Goal: Check status: Check status

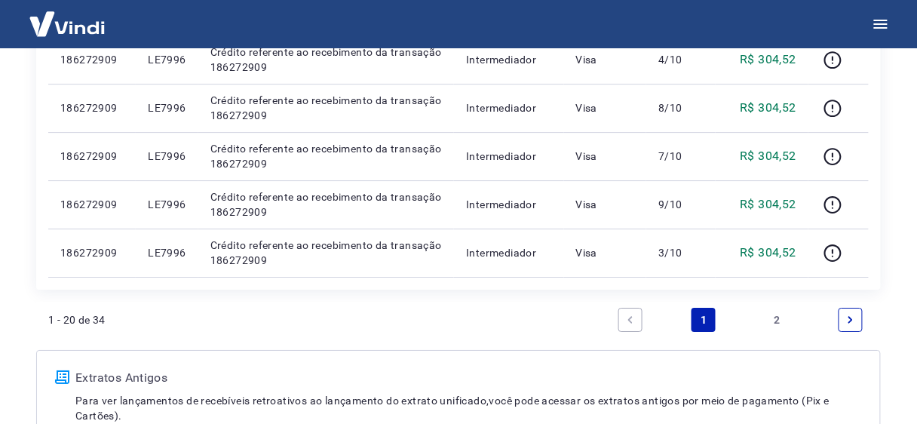
scroll to position [1143, 0]
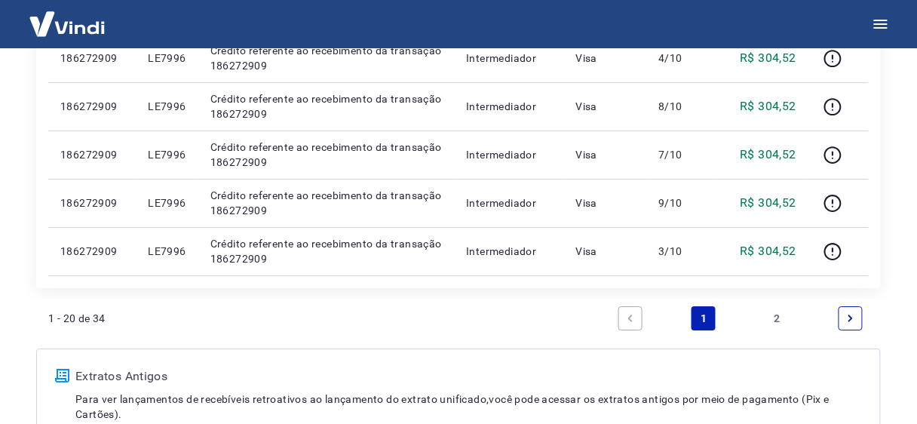
click at [328, 311] on div "1 - 20 de 34 1 2" at bounding box center [458, 318] width 820 height 36
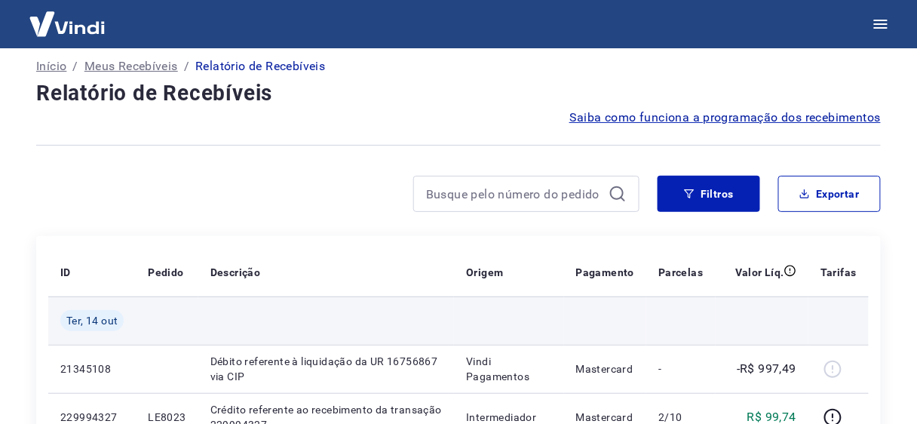
scroll to position [0, 0]
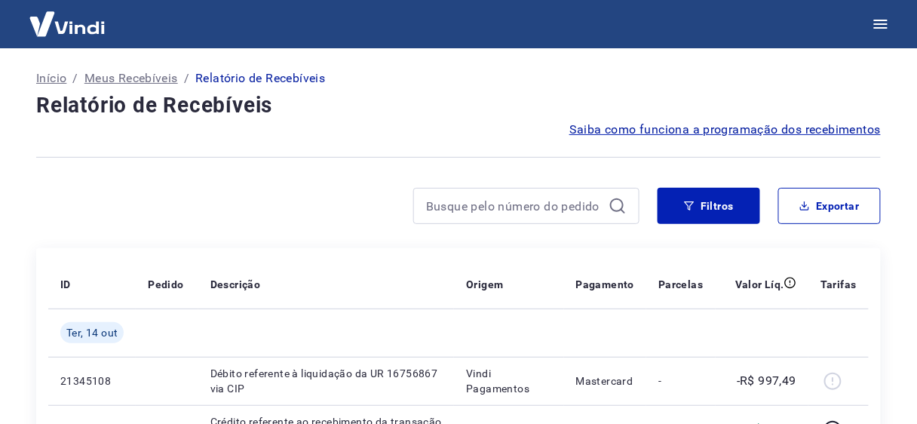
click at [60, 78] on p "Início" at bounding box center [51, 78] width 30 height 18
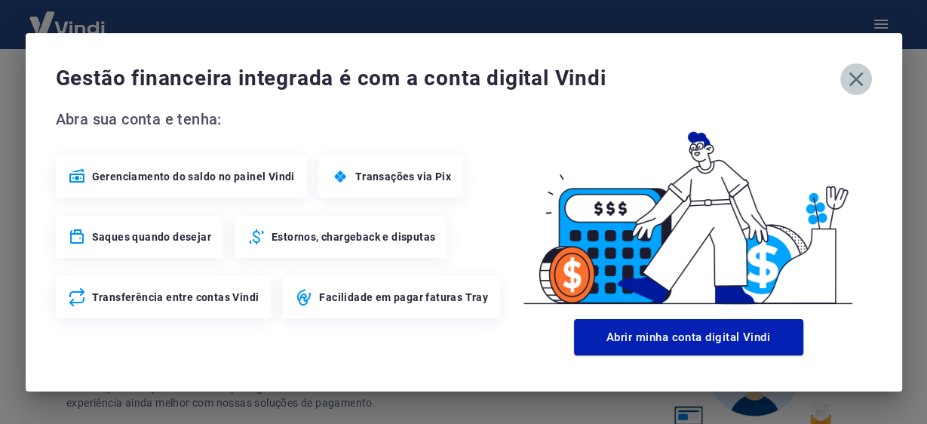
click at [854, 74] on icon "button" at bounding box center [856, 79] width 24 height 24
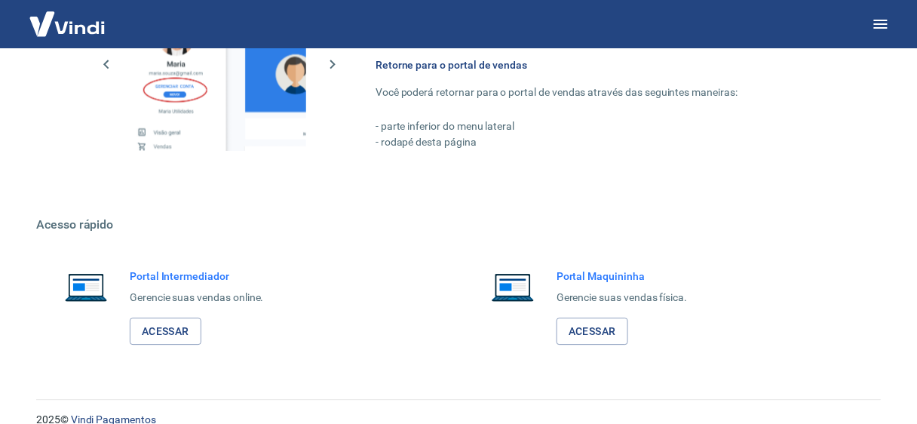
scroll to position [926, 0]
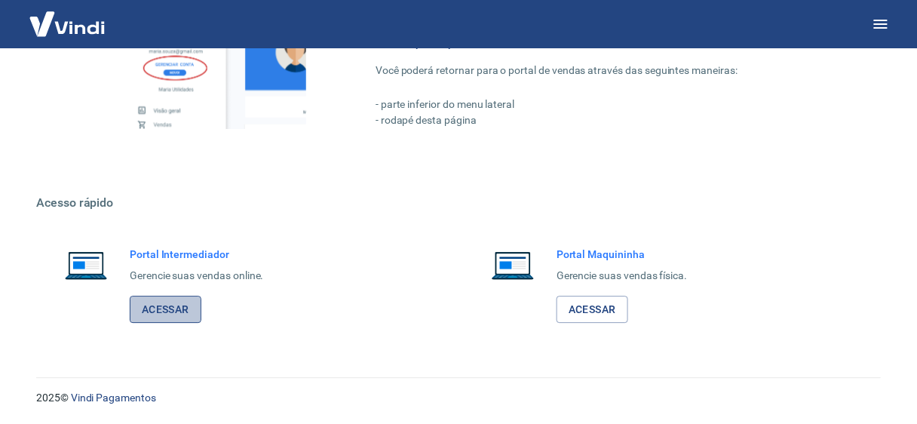
click at [168, 306] on link "Acessar" at bounding box center [166, 310] width 72 height 28
